Goal: Task Accomplishment & Management: Manage account settings

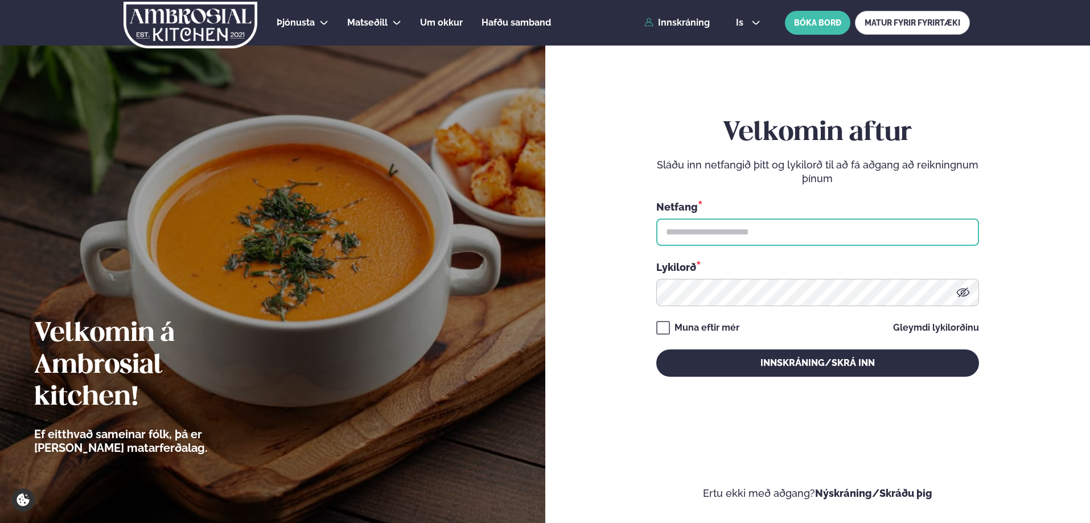
drag, startPoint x: 772, startPoint y: 219, endPoint x: 760, endPoint y: 244, distance: 28.3
click at [772, 219] on input "text" at bounding box center [817, 232] width 323 height 27
type input "**********"
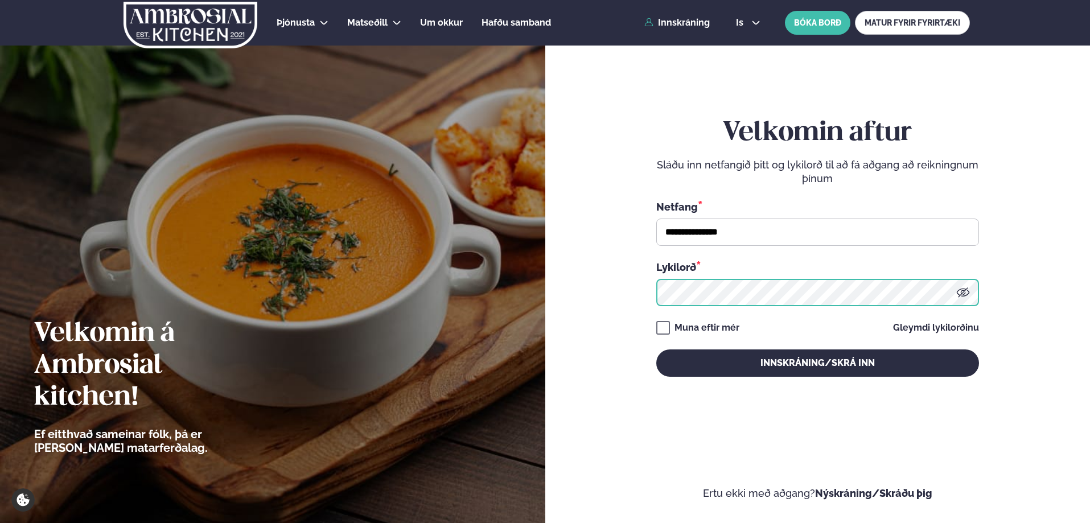
click at [656, 349] on button "Innskráning/Skrá inn" at bounding box center [817, 362] width 323 height 27
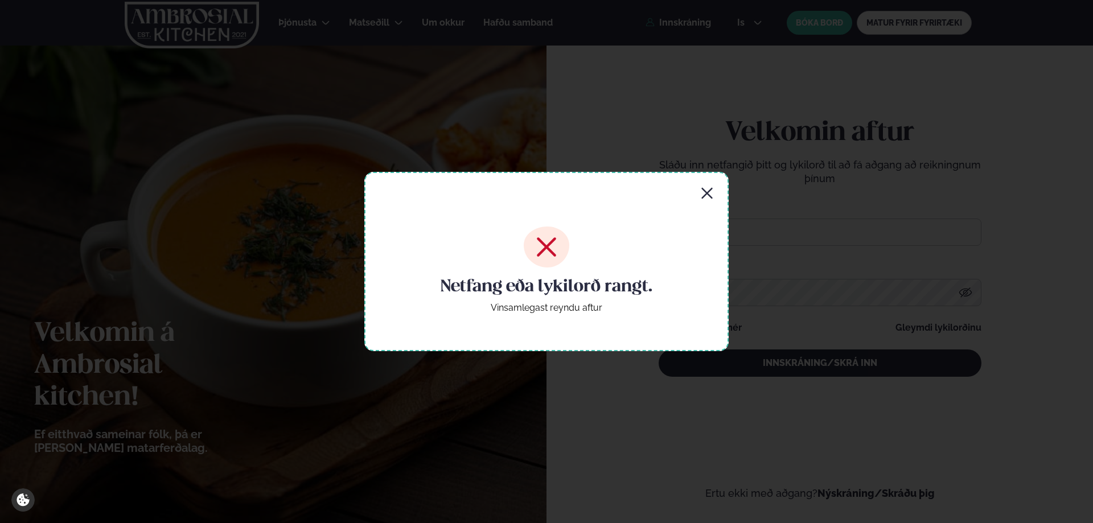
click at [705, 192] on icon "button" at bounding box center [706, 193] width 11 height 11
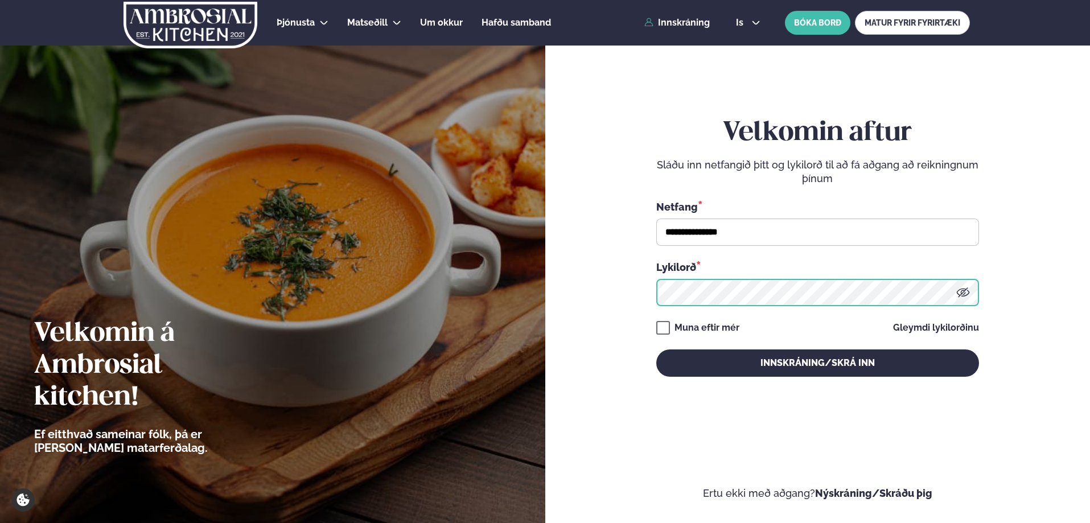
click at [656, 349] on button "Innskráning/Skrá inn" at bounding box center [817, 362] width 323 height 27
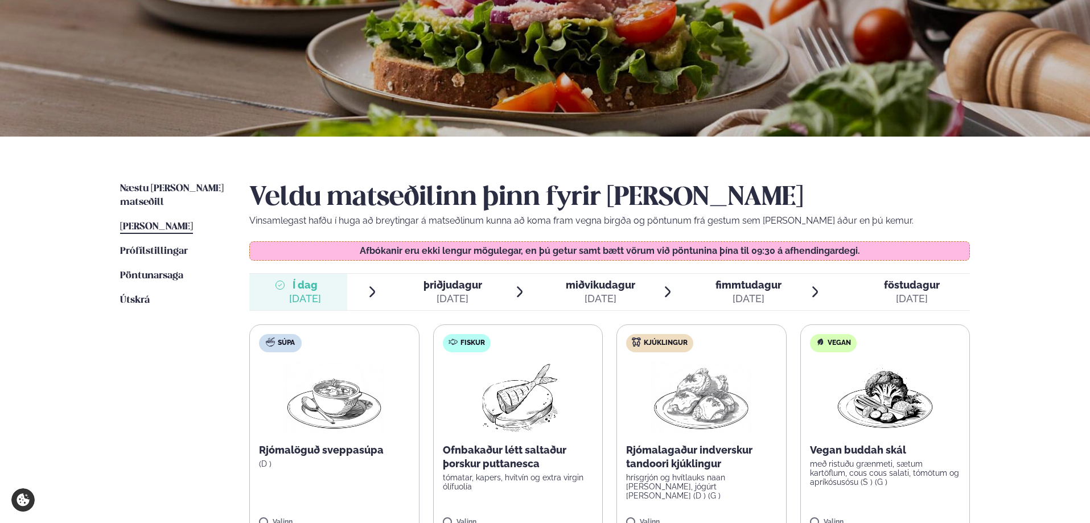
scroll to position [228, 0]
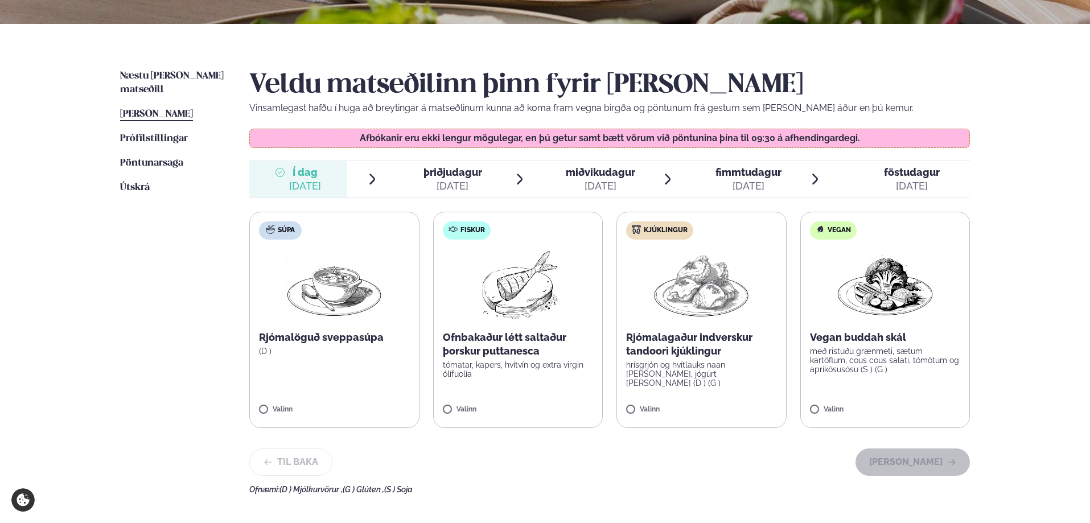
click at [344, 304] on img at bounding box center [334, 285] width 100 height 73
click at [949, 452] on button "[PERSON_NAME]" at bounding box center [912, 461] width 114 height 27
